Goal: Task Accomplishment & Management: Use online tool/utility

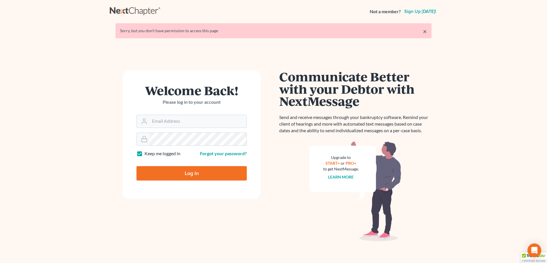
type input "[EMAIL_ADDRESS][DOMAIN_NAME]"
click at [150, 200] on div "Welcome Back! Please log in to your account Email Address [EMAIL_ADDRESS][DOMAI…" at bounding box center [192, 155] width 164 height 171
click at [154, 171] on input "Log In" at bounding box center [192, 173] width 110 height 14
type input "Thinking..."
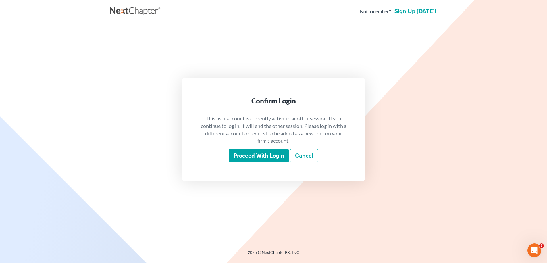
click at [265, 153] on input "Proceed with login" at bounding box center [259, 155] width 60 height 13
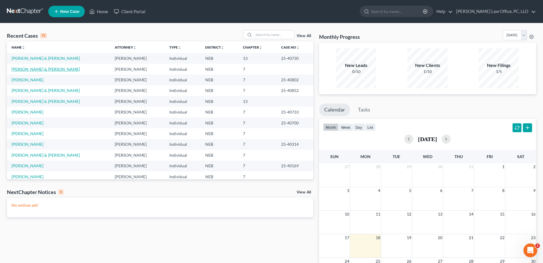
click at [32, 69] on link "[PERSON_NAME] & [PERSON_NAME]" at bounding box center [45, 69] width 68 height 5
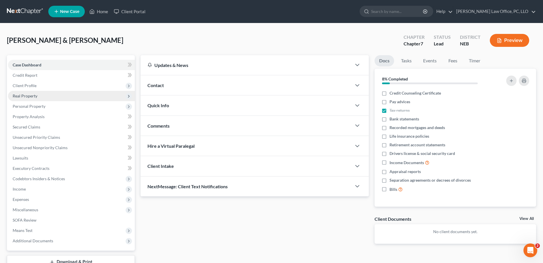
click at [52, 94] on span "Real Property" at bounding box center [71, 96] width 127 height 10
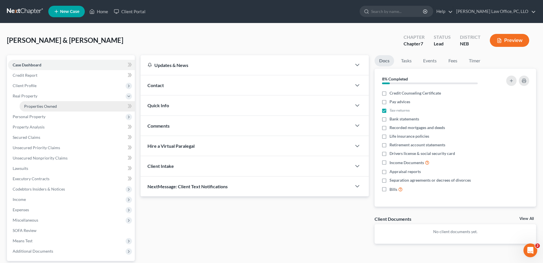
click at [65, 106] on link "Properties Owned" at bounding box center [77, 106] width 115 height 10
